Goal: Communication & Community: Answer question/provide support

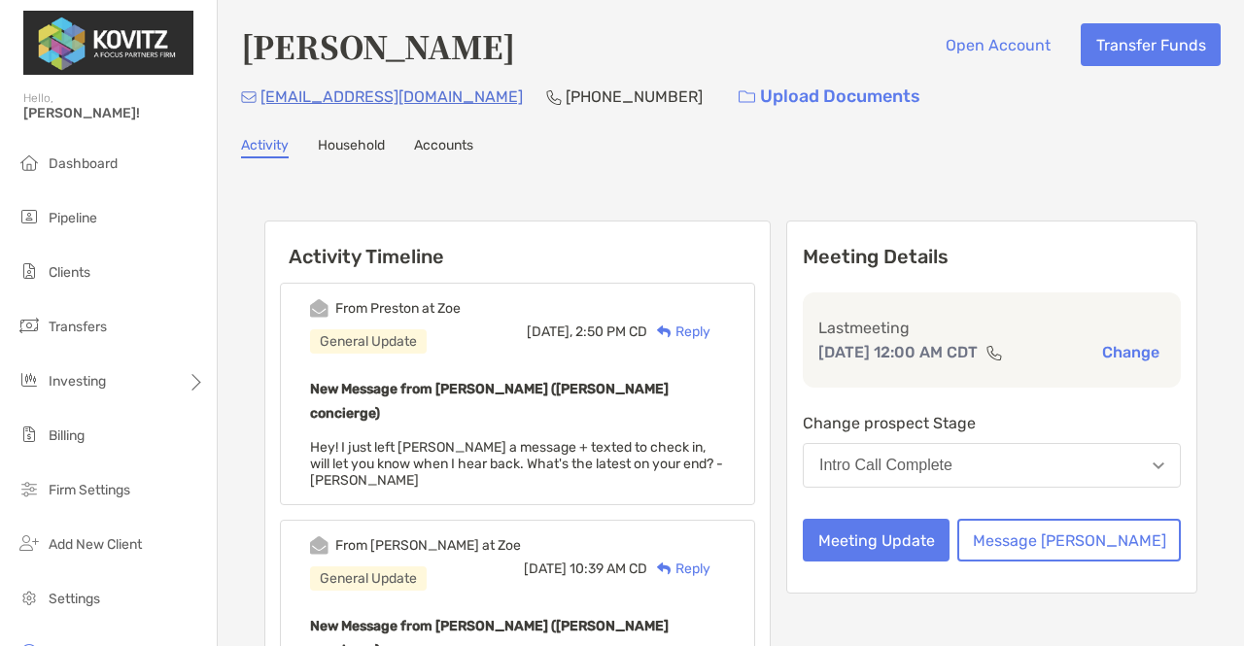
click at [711, 334] on div "Reply" at bounding box center [678, 332] width 63 height 20
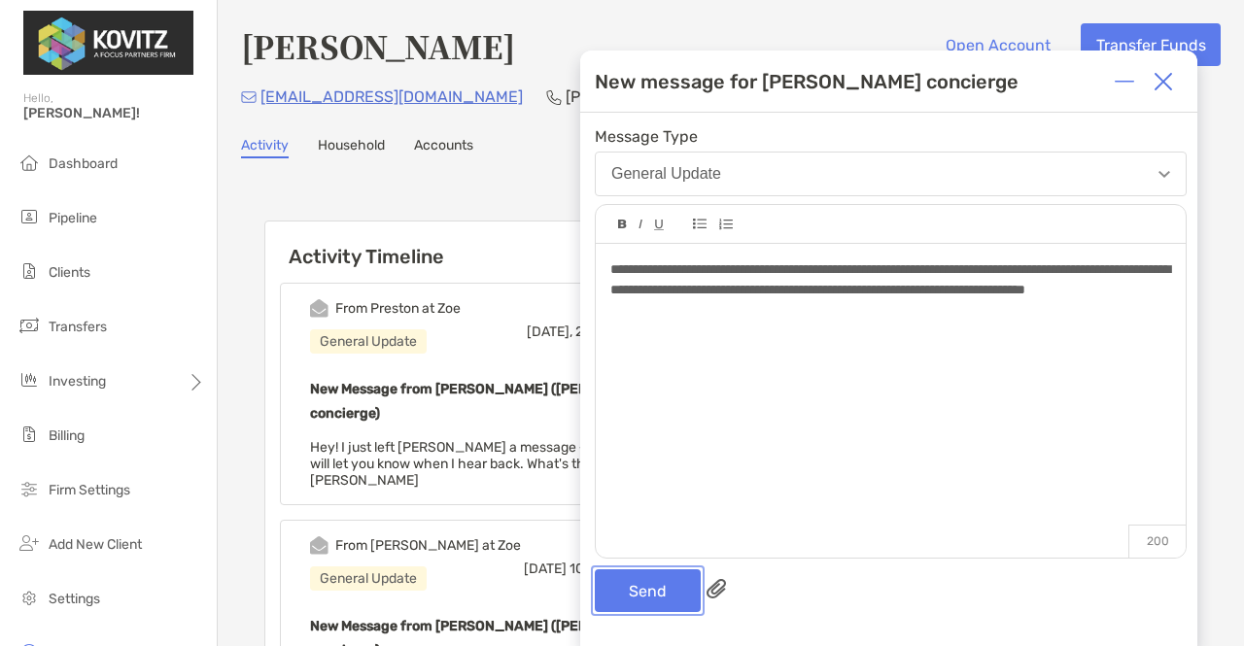
click at [666, 582] on button "Send" at bounding box center [648, 591] width 106 height 43
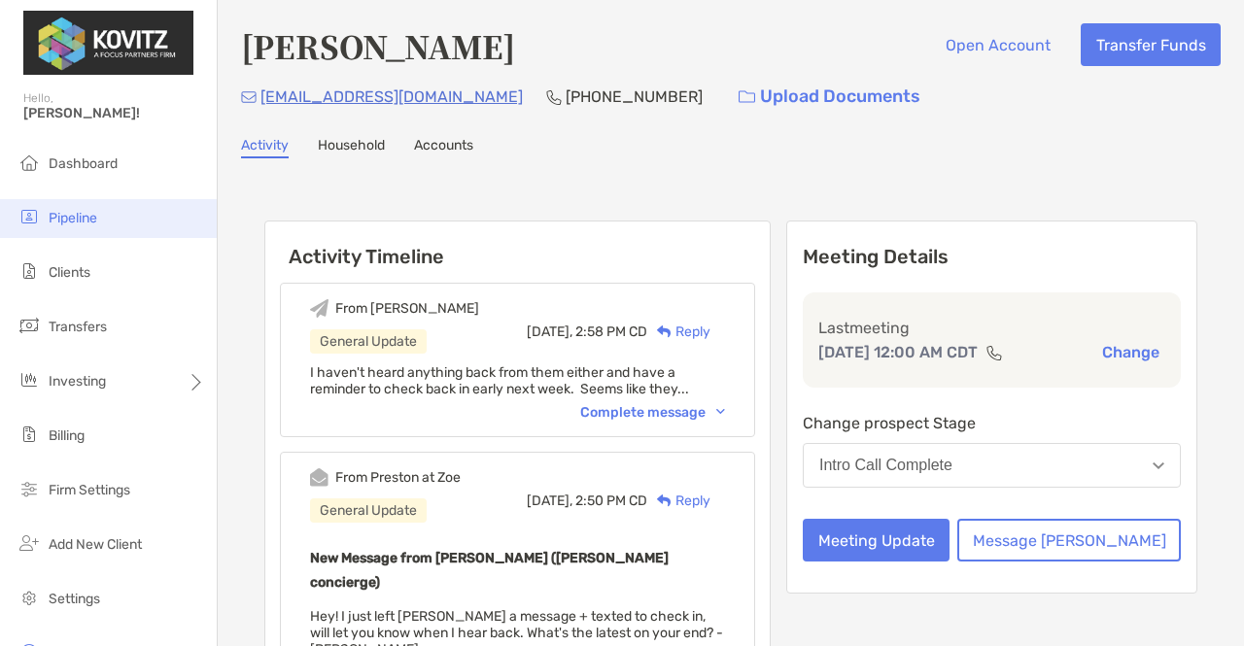
click at [74, 219] on span "Pipeline" at bounding box center [73, 218] width 49 height 17
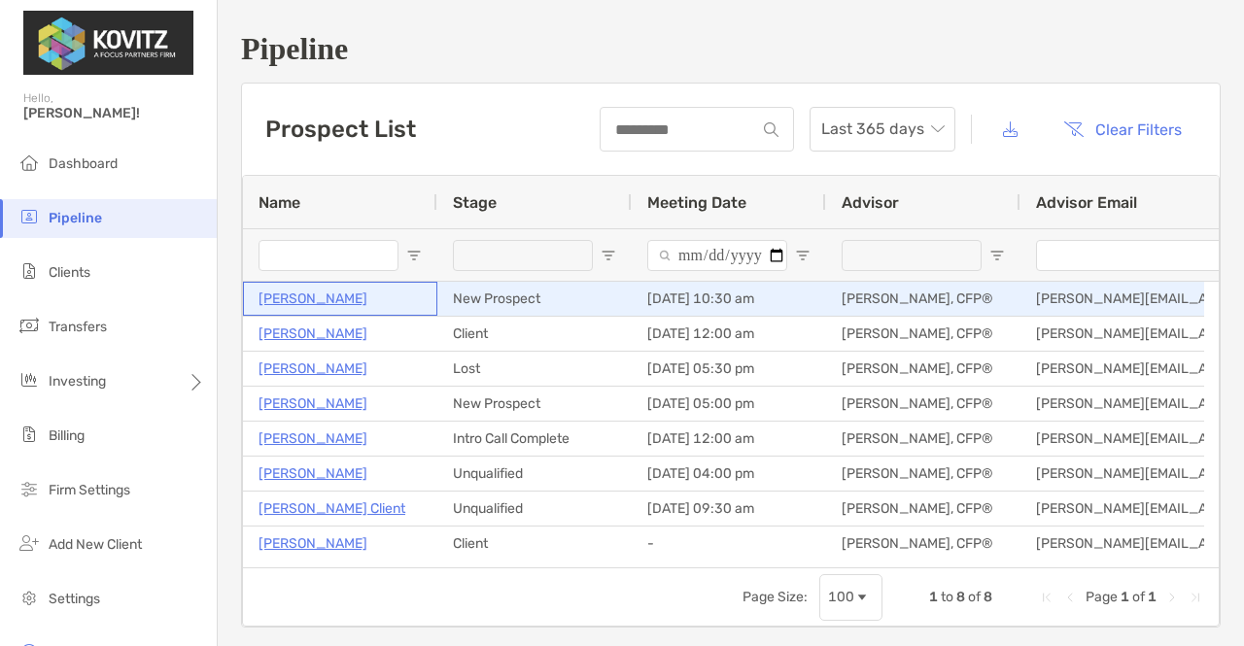
click at [294, 299] on p "[PERSON_NAME]" at bounding box center [313, 299] width 109 height 24
